Goal: Task Accomplishment & Management: Use online tool/utility

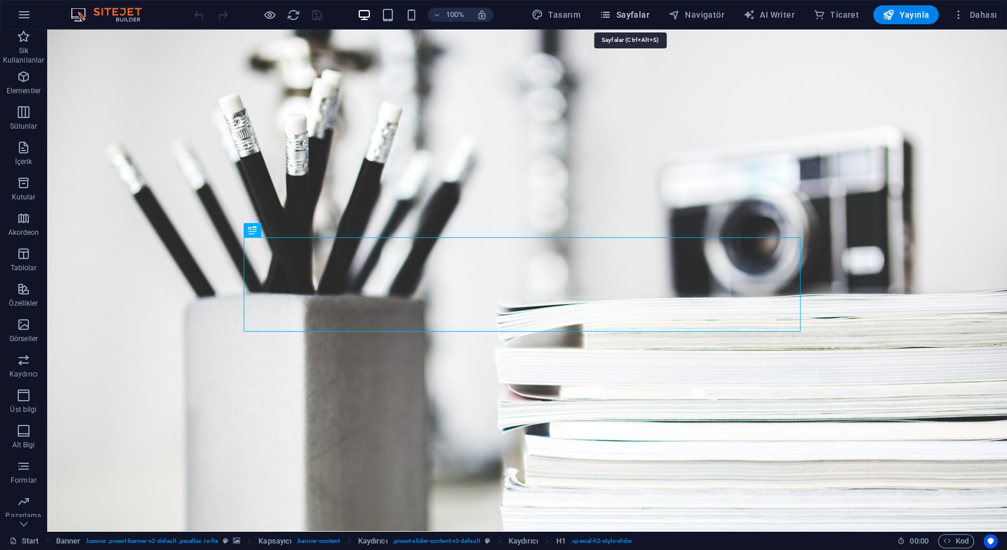
click at [627, 14] on span "Sayfalar" at bounding box center [625, 15] width 50 height 12
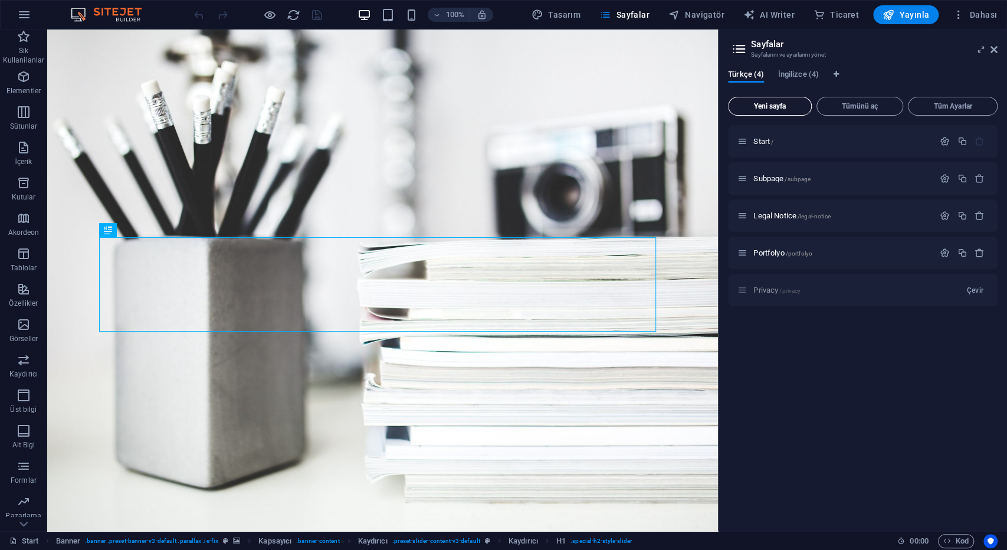
click at [754, 112] on button "Yeni sayfa" at bounding box center [770, 106] width 84 height 19
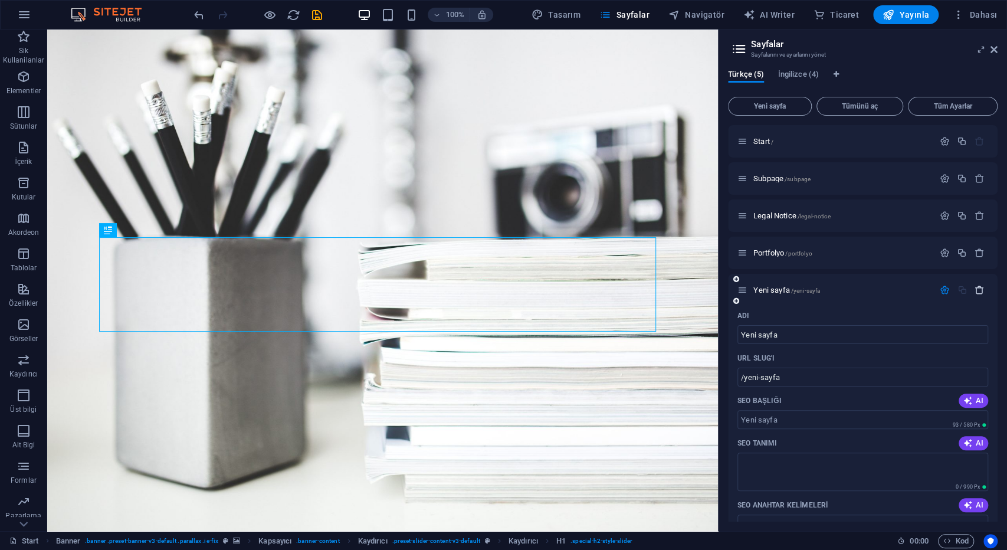
click at [975, 288] on icon "button" at bounding box center [980, 290] width 10 height 10
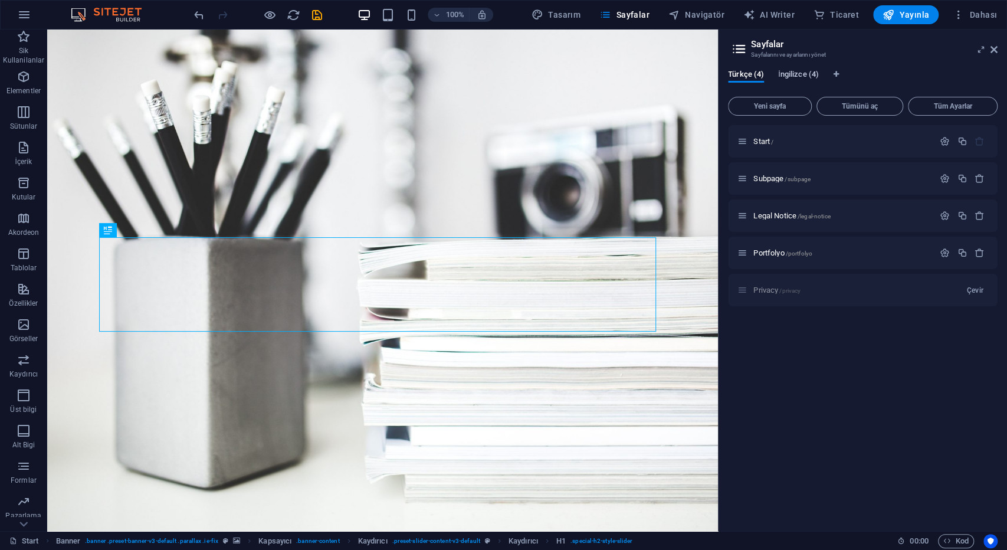
click at [790, 70] on span "İngilizce (4)" at bounding box center [798, 75] width 41 height 17
click at [751, 107] on span "Yeni sayfa" at bounding box center [769, 106] width 73 height 7
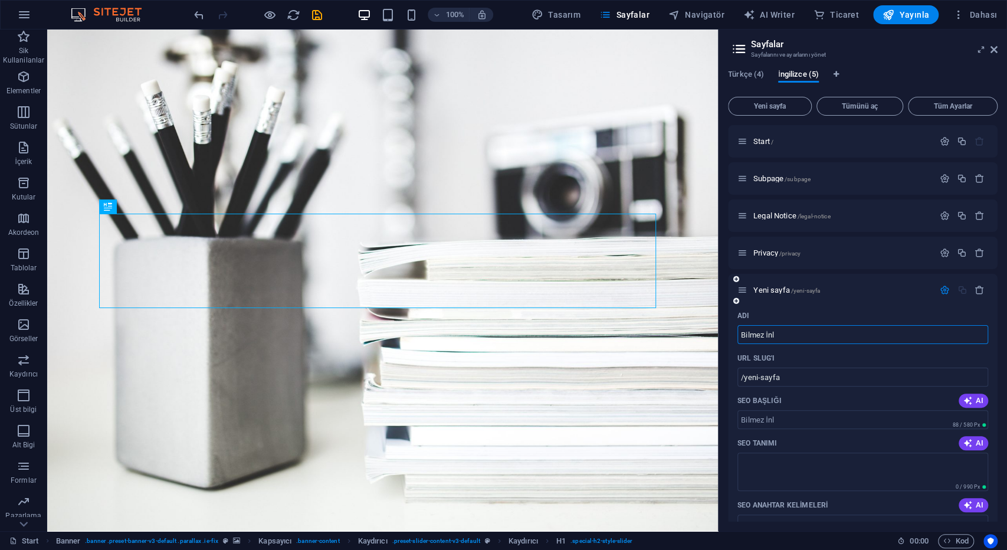
type input "Bilmez İn"
type input "/bilmez-inl"
type input "Bilmez İnşaat"
type input "/bilmez-insaat"
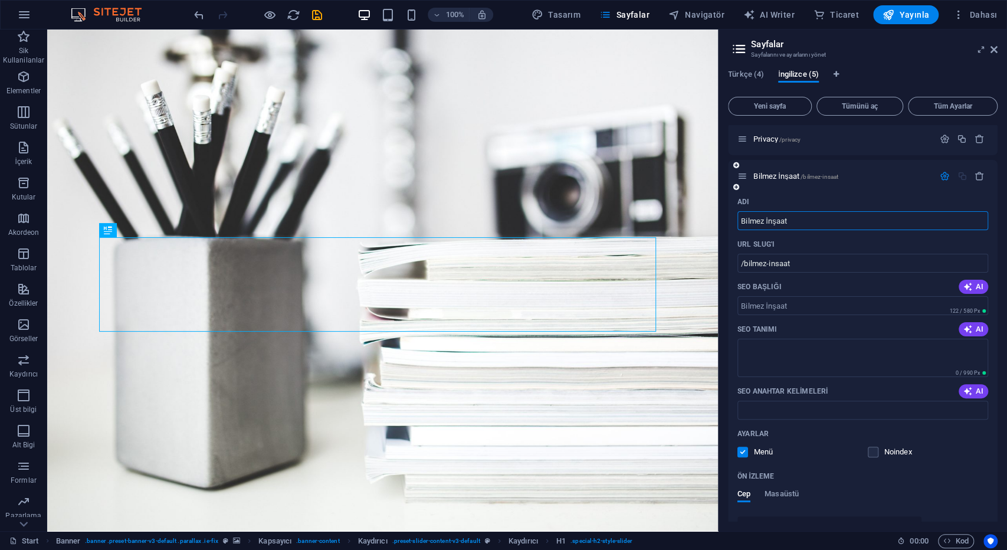
scroll to position [107, 0]
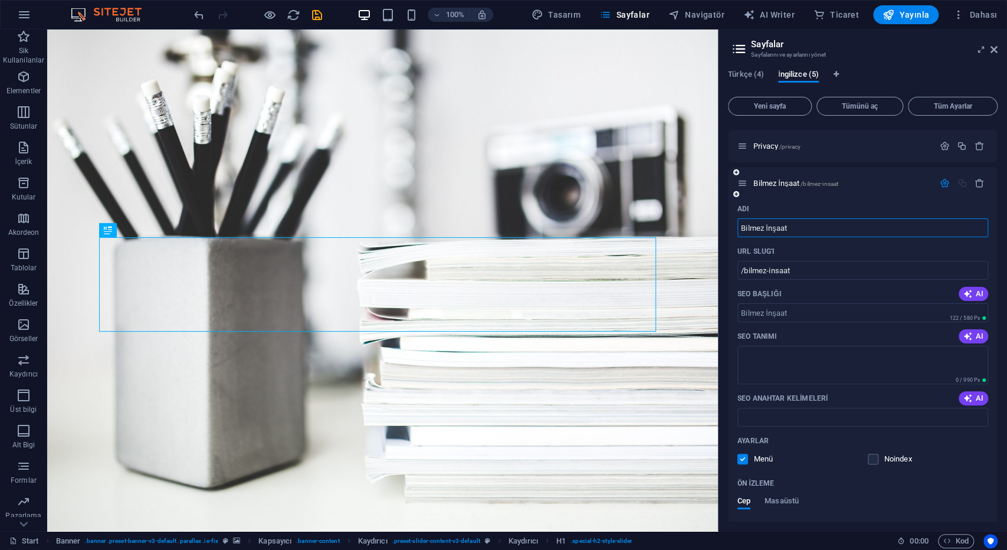
click at [744, 183] on icon at bounding box center [743, 183] width 10 height 10
type input "Bilmez İnşaat"
click at [794, 183] on span "Bilmez İnşaat /bilmez-insaat" at bounding box center [796, 183] width 85 height 9
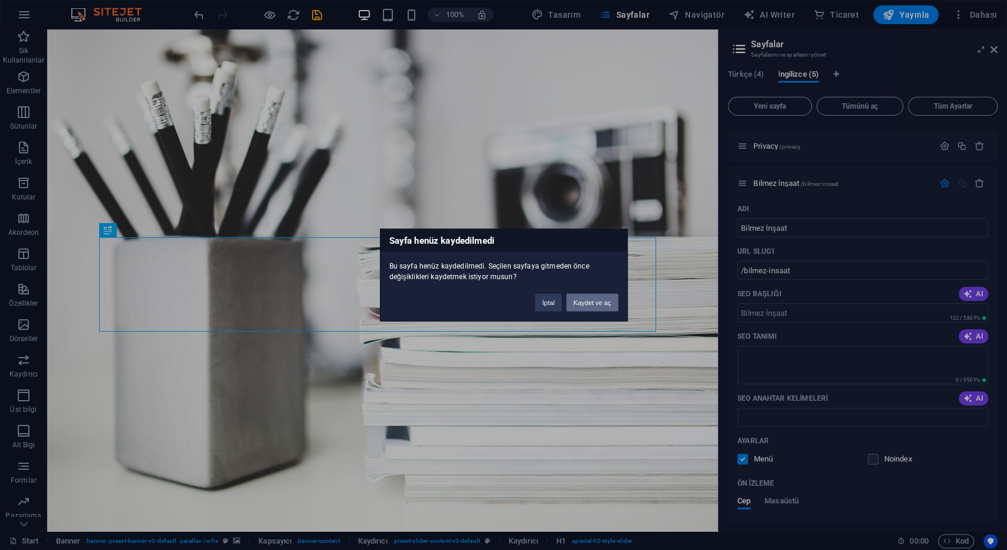
click at [610, 301] on button "Kaydet ve aç" at bounding box center [592, 303] width 52 height 18
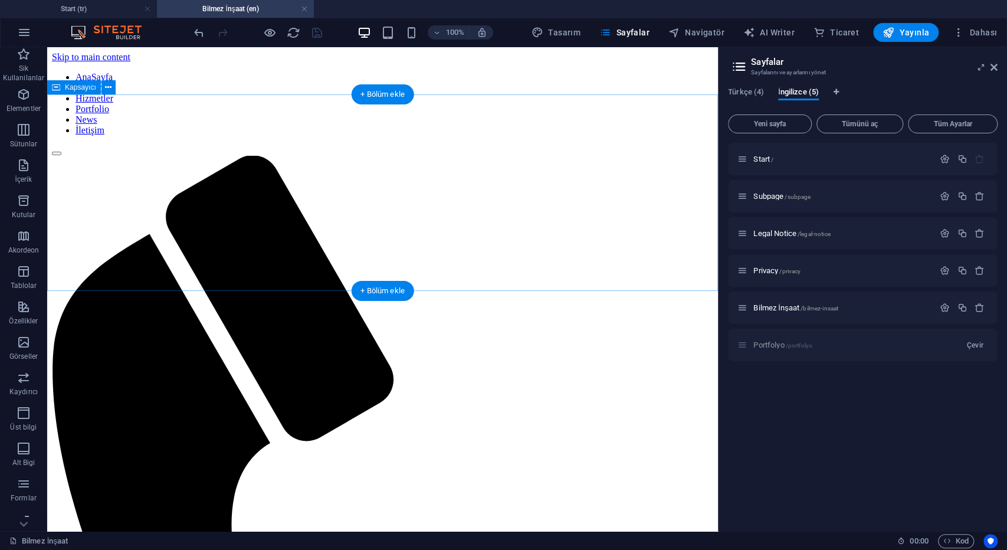
scroll to position [0, 0]
click at [24, 42] on button "button" at bounding box center [24, 32] width 28 height 28
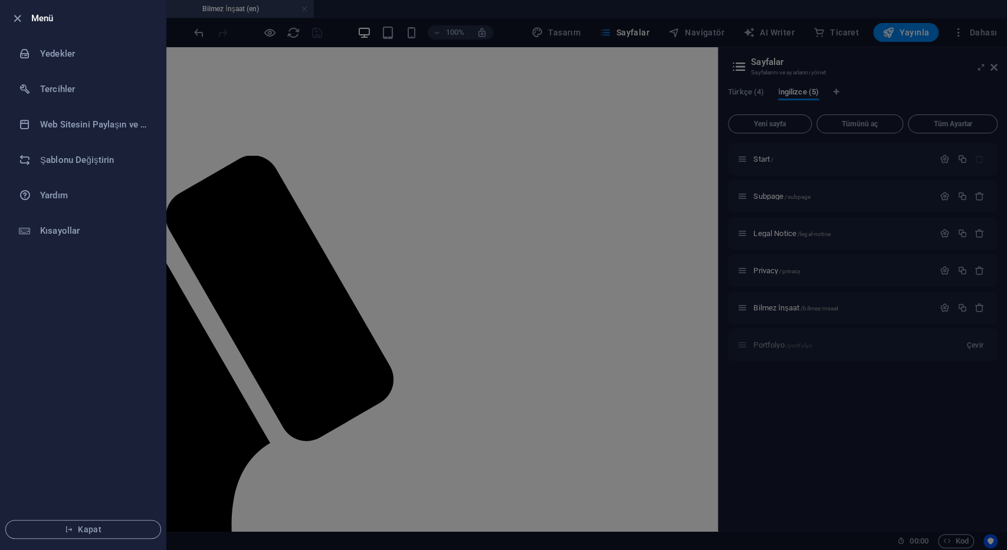
click at [755, 27] on div at bounding box center [503, 275] width 1007 height 550
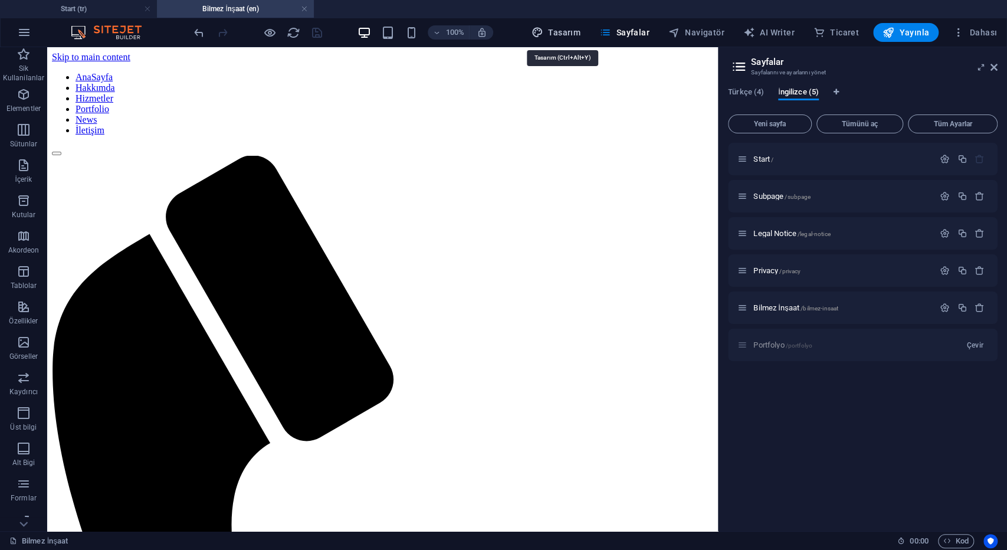
click at [566, 28] on span "Tasarım" at bounding box center [556, 33] width 49 height 12
select select "px"
select select "300"
select select "px"
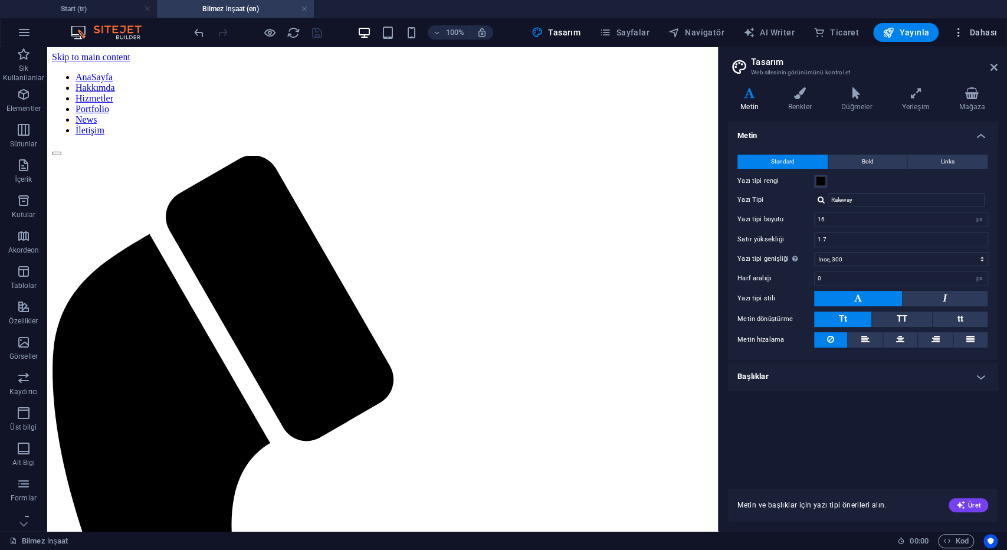
click at [971, 32] on span "Dahası" at bounding box center [975, 33] width 44 height 12
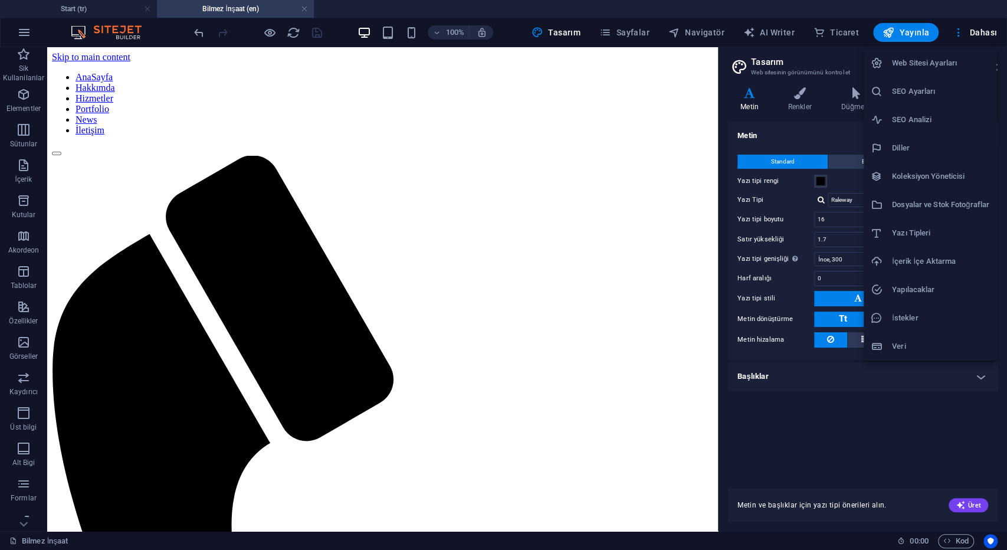
drag, startPoint x: 864, startPoint y: 404, endPoint x: 864, endPoint y: 289, distance: 114.5
click at [864, 403] on div at bounding box center [503, 275] width 1007 height 550
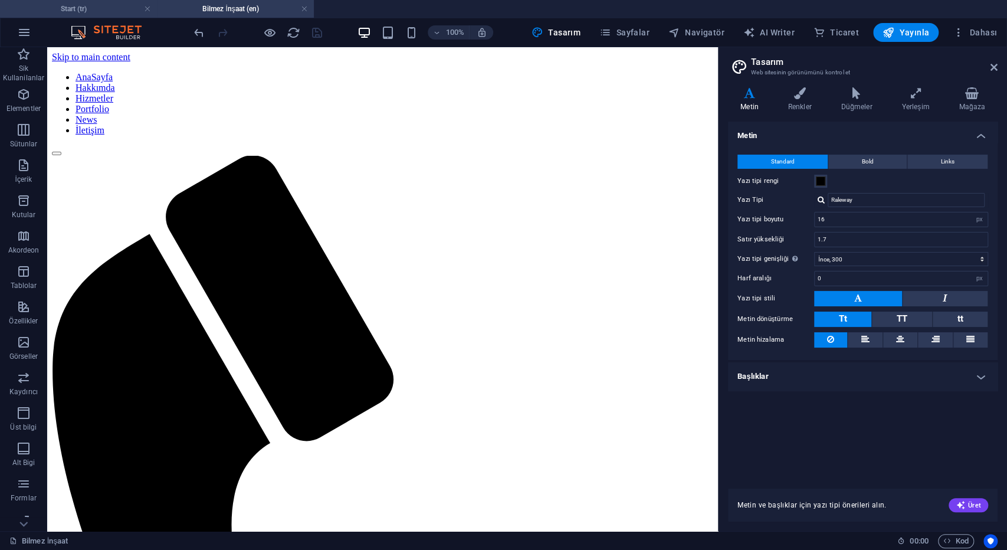
click at [66, 1] on li "Start (tr)" at bounding box center [78, 9] width 157 height 18
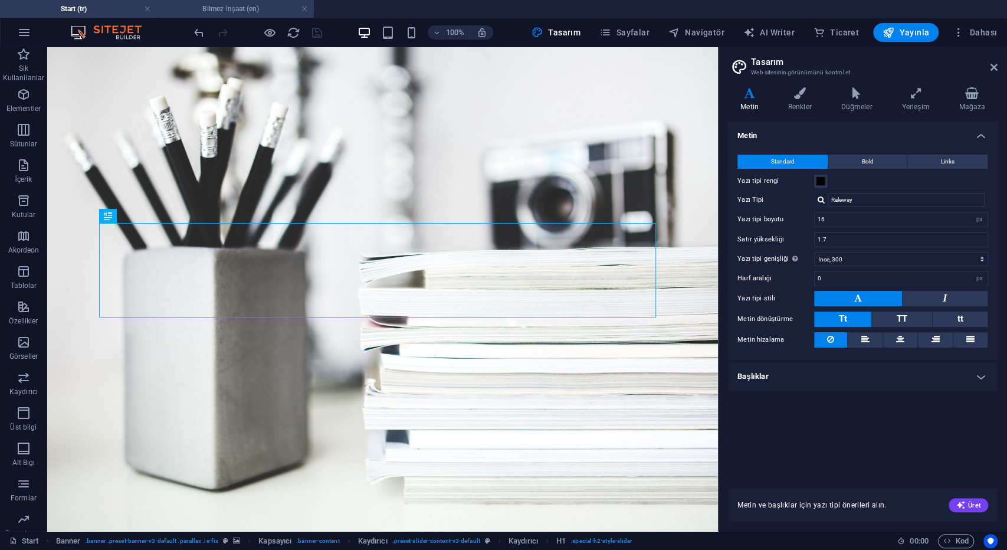
click at [251, 15] on li "Bilmez İnşaat (en)" at bounding box center [235, 9] width 157 height 18
